Goal: Check status: Check status

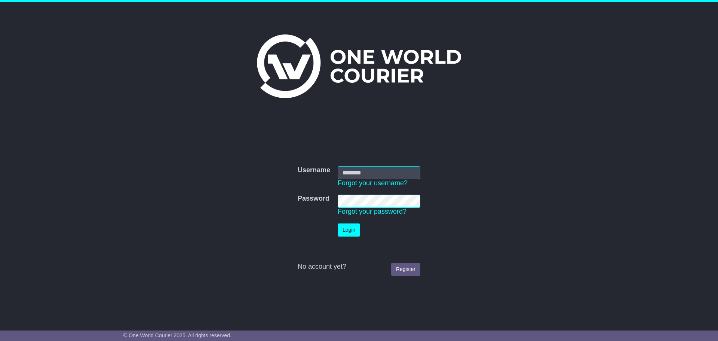
type input "**********"
click at [349, 227] on button "Login" at bounding box center [349, 229] width 22 height 13
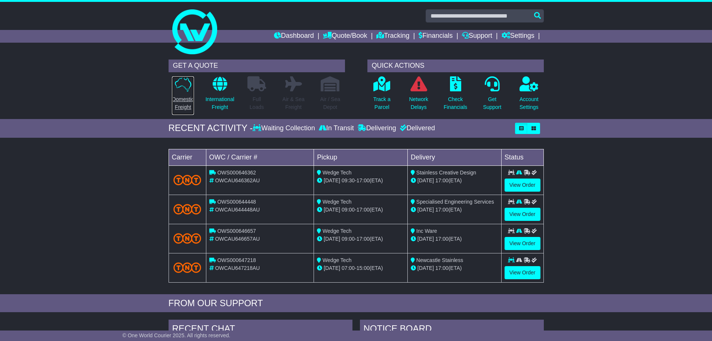
click at [185, 107] on p "Domestic Freight" at bounding box center [183, 103] width 22 height 16
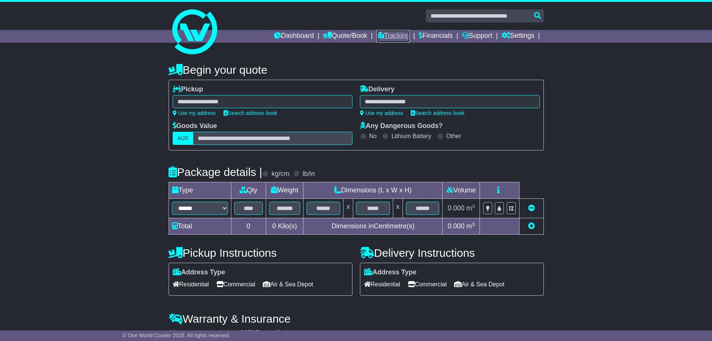
click at [390, 38] on link "Tracking" at bounding box center [392, 36] width 33 height 13
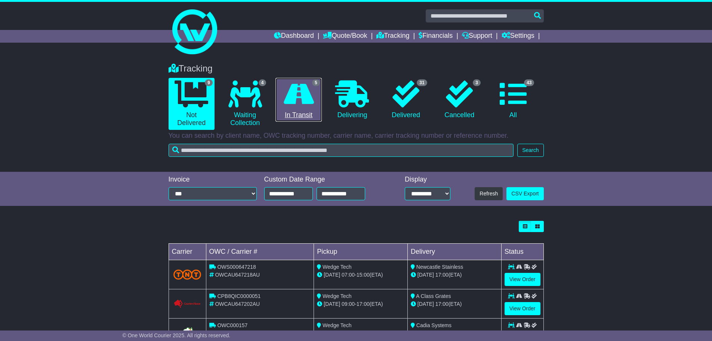
click at [296, 107] on link "5 In Transit" at bounding box center [299, 100] width 46 height 44
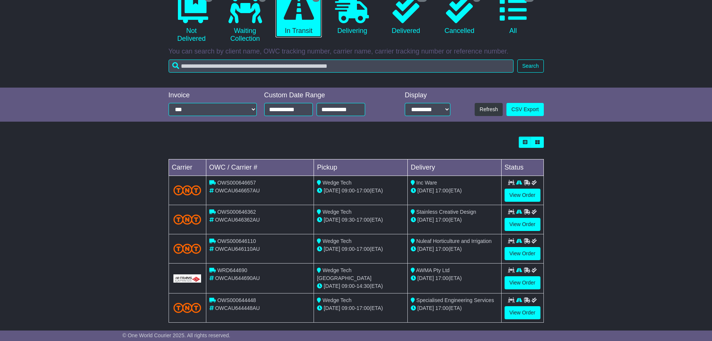
scroll to position [92, 0]
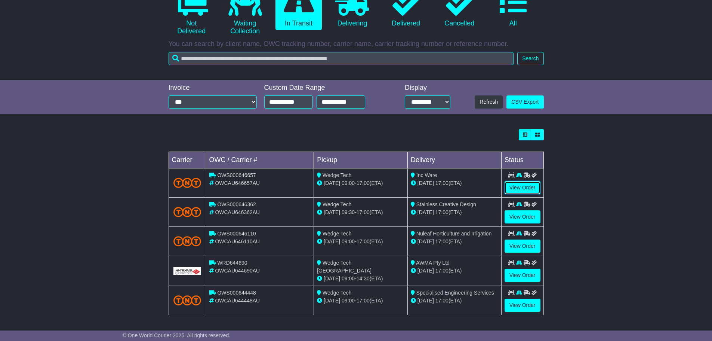
click at [514, 187] on link "View Order" at bounding box center [523, 187] width 36 height 13
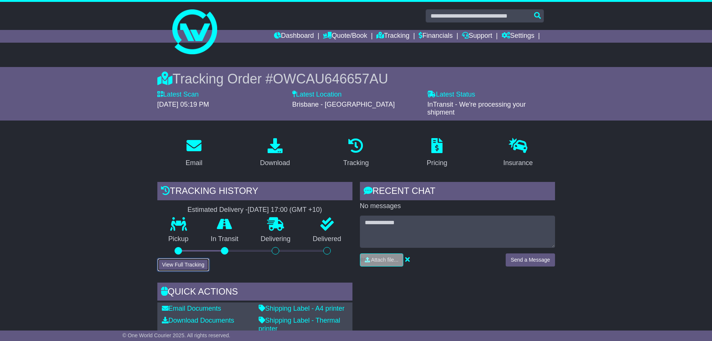
click at [185, 268] on button "View Full Tracking" at bounding box center [183, 264] width 52 height 13
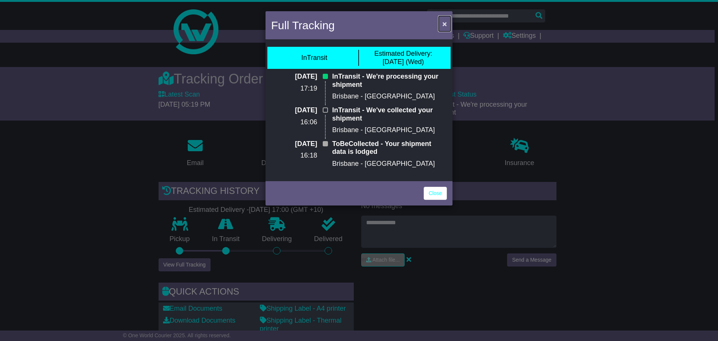
click at [444, 21] on span "×" at bounding box center [444, 23] width 4 height 9
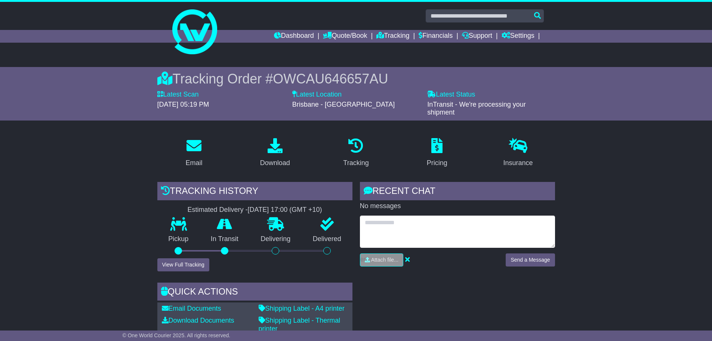
click at [384, 223] on textarea at bounding box center [457, 231] width 195 height 32
click at [400, 230] on textarea "**********" at bounding box center [457, 231] width 195 height 32
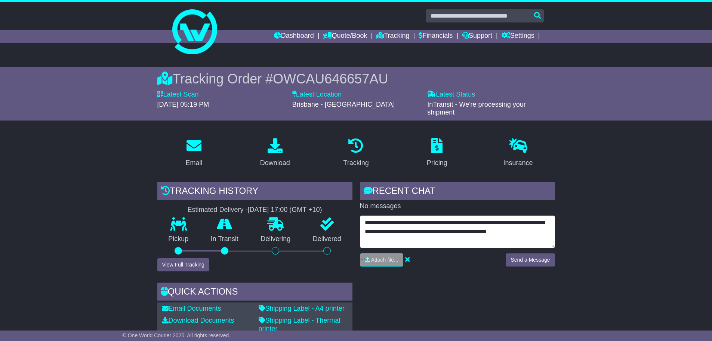
click at [538, 229] on textarea "**********" at bounding box center [457, 231] width 195 height 32
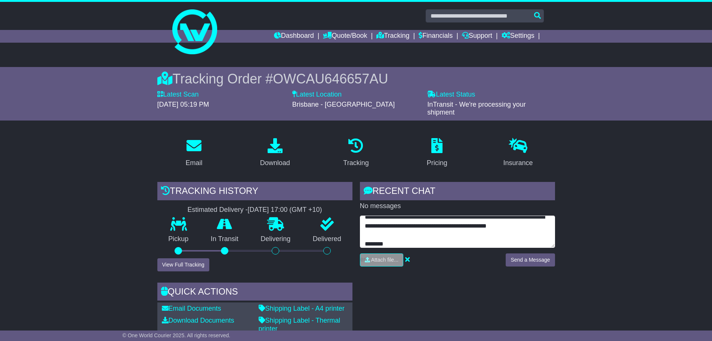
scroll to position [15, 0]
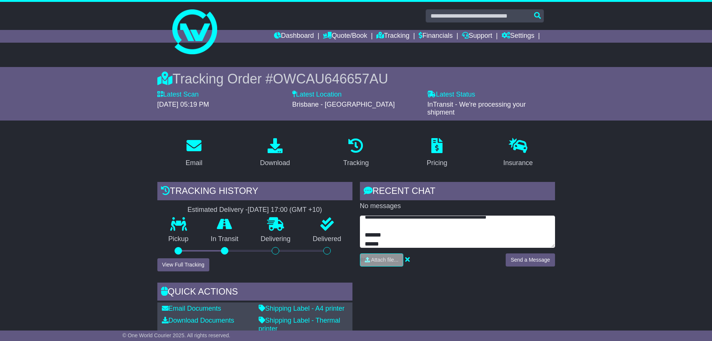
type textarea "**********"
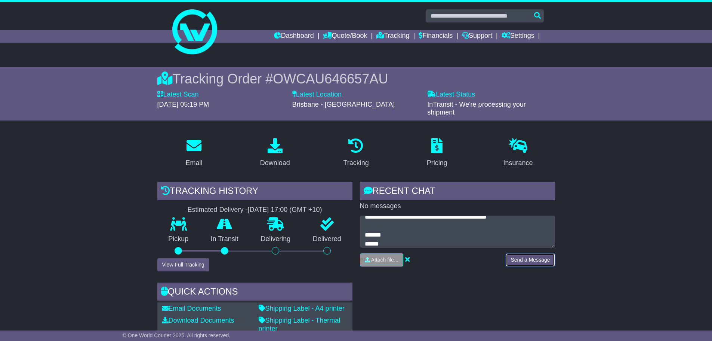
click at [539, 261] on button "Send a Message" at bounding box center [530, 259] width 49 height 13
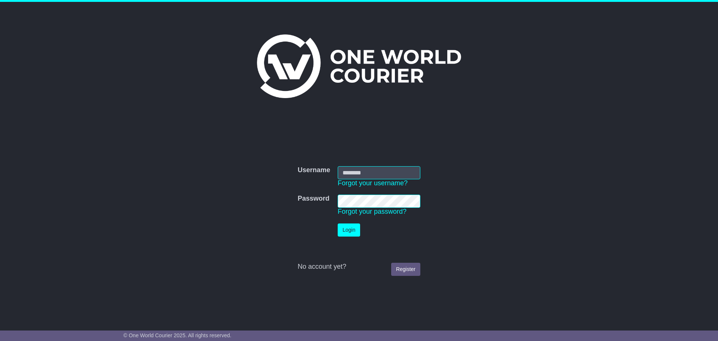
type input "**********"
drag, startPoint x: 357, startPoint y: 226, endPoint x: 362, endPoint y: 229, distance: 5.5
click at [357, 226] on button "Login" at bounding box center [349, 229] width 22 height 13
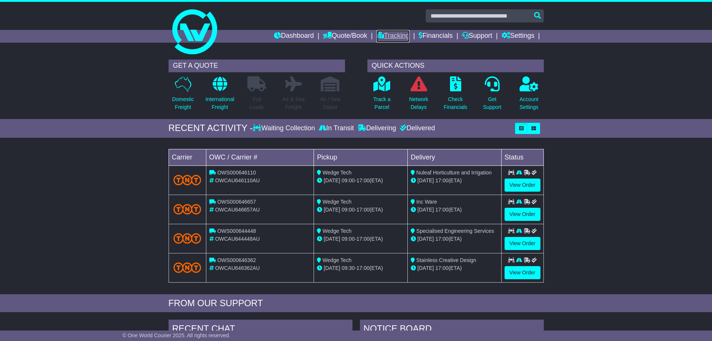
click at [379, 31] on link "Tracking" at bounding box center [392, 36] width 33 height 13
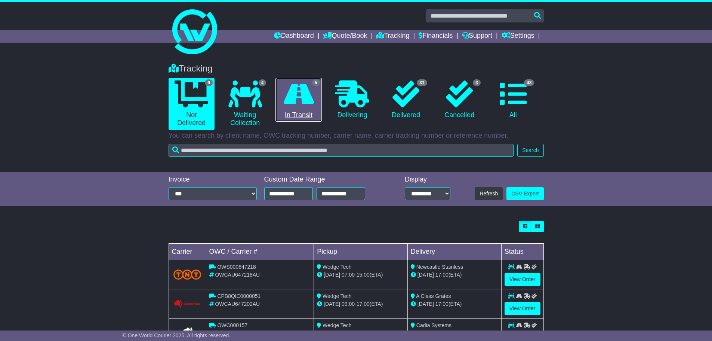
click at [306, 113] on link "5 In Transit" at bounding box center [299, 100] width 46 height 44
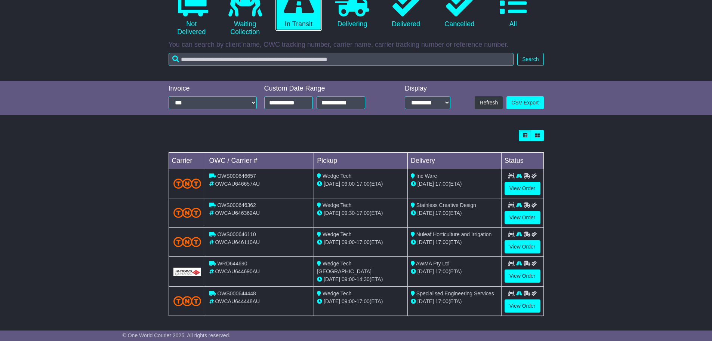
scroll to position [92, 0]
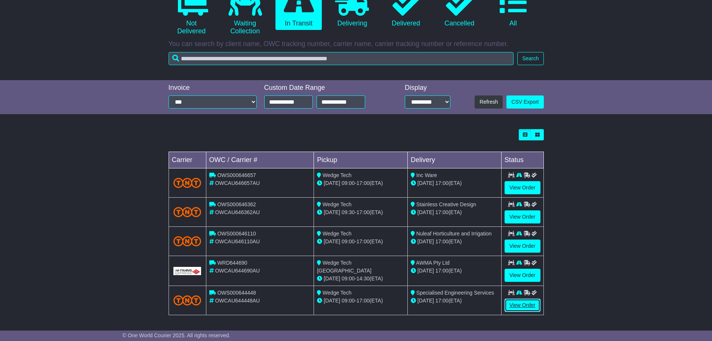
click at [524, 304] on link "View Order" at bounding box center [523, 304] width 36 height 13
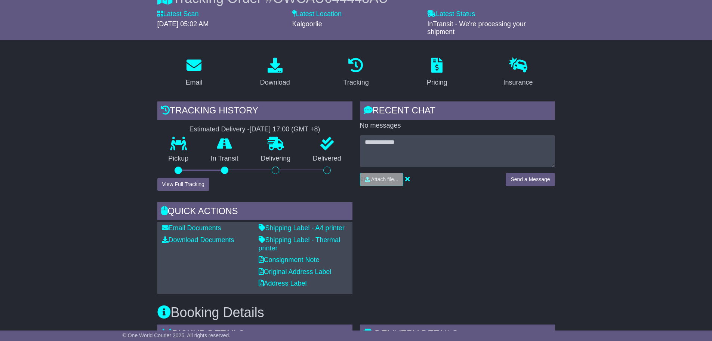
scroll to position [112, 0]
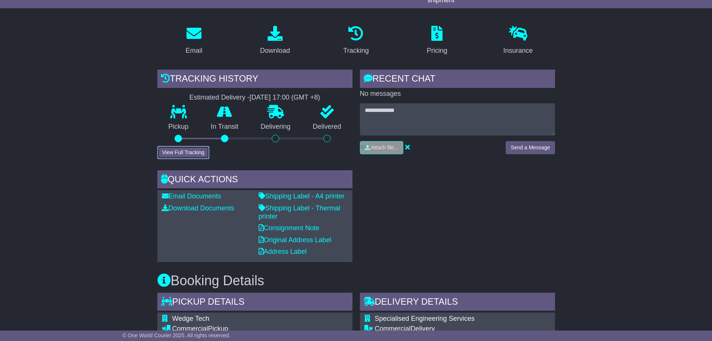
click at [189, 150] on button "View Full Tracking" at bounding box center [183, 152] width 52 height 13
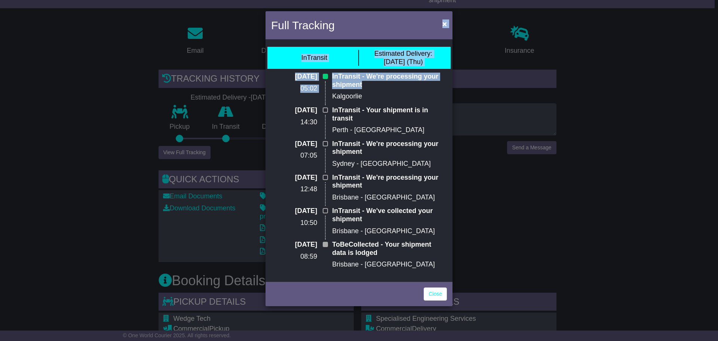
drag, startPoint x: 345, startPoint y: 21, endPoint x: 566, endPoint y: 86, distance: 229.9
click at [566, 86] on div "Full Tracking × InTransit Estimated Delivery: 18 Sep (Thu) 17 Sep 2025 05:02 In…" at bounding box center [359, 170] width 718 height 341
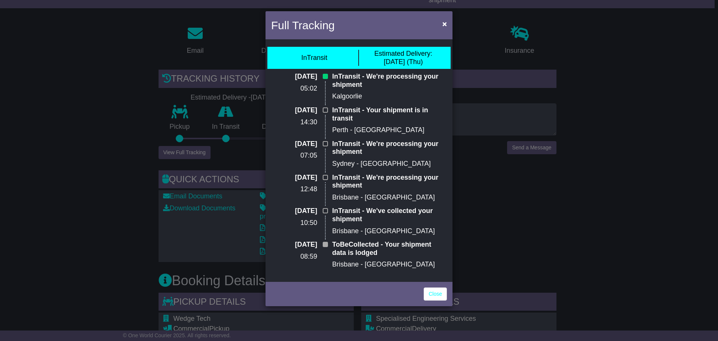
click at [367, 97] on p "Kalgoorlie" at bounding box center [389, 96] width 115 height 8
click at [446, 22] on span "×" at bounding box center [444, 23] width 4 height 9
